Goal: Task Accomplishment & Management: Manage account settings

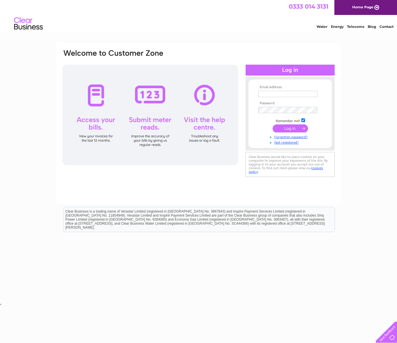
click at [286, 93] on input "text" at bounding box center [287, 94] width 59 height 6
type input "[PERSON_NAME][EMAIL_ADDRESS][DOMAIN_NAME]"
click at [281, 106] on td at bounding box center [289, 110] width 67 height 9
click at [286, 125] on input "submit" at bounding box center [289, 129] width 35 height 8
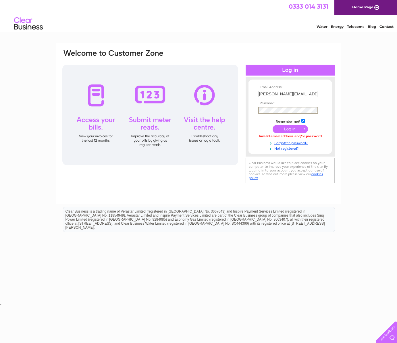
click at [289, 129] on input "submit" at bounding box center [289, 129] width 35 height 8
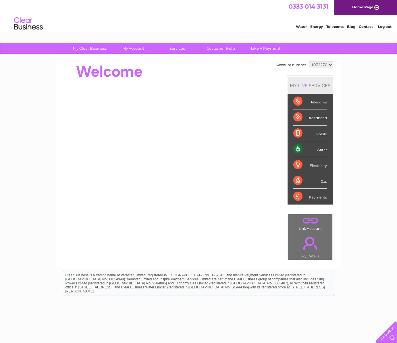
click at [321, 150] on div "Water" at bounding box center [310, 149] width 34 height 16
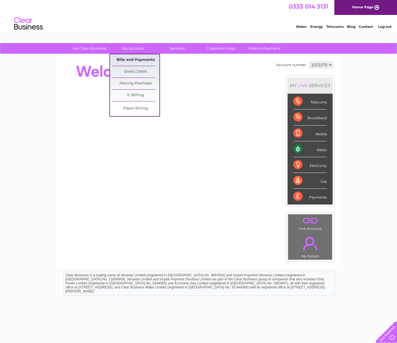
click at [129, 57] on link "Bills and Payments" at bounding box center [135, 59] width 47 height 11
click at [127, 59] on link "Bills and Payments" at bounding box center [135, 59] width 47 height 11
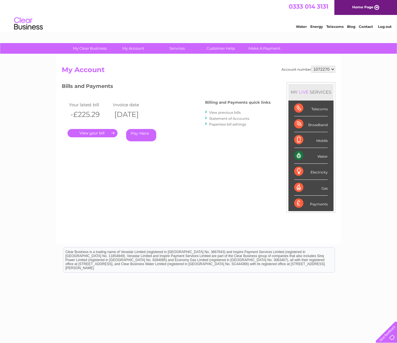
click at [96, 134] on link "." at bounding box center [92, 133] width 50 height 8
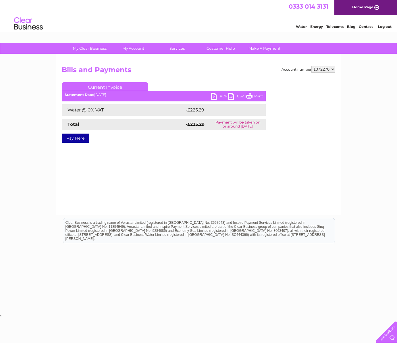
click at [212, 97] on link "PDF" at bounding box center [219, 97] width 17 height 8
